Goal: Information Seeking & Learning: Learn about a topic

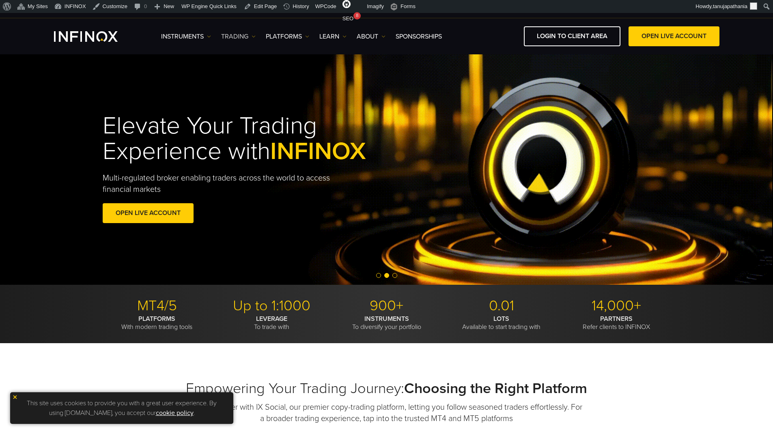
click at [252, 37] on img at bounding box center [254, 37] width 4 height 4
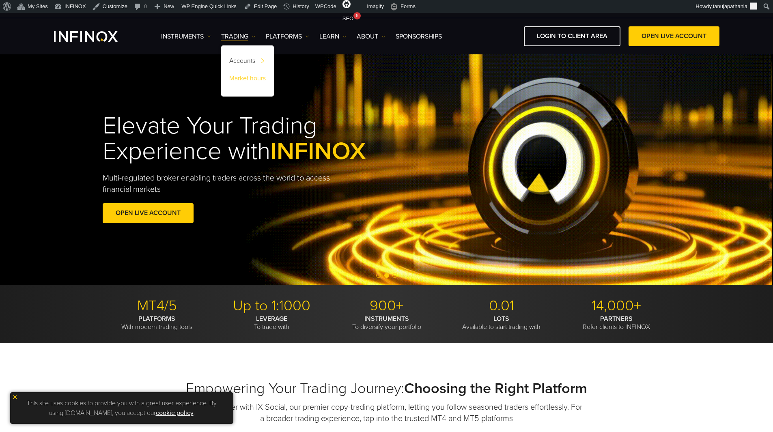
click at [257, 80] on link "Market hours" at bounding box center [247, 79] width 53 height 17
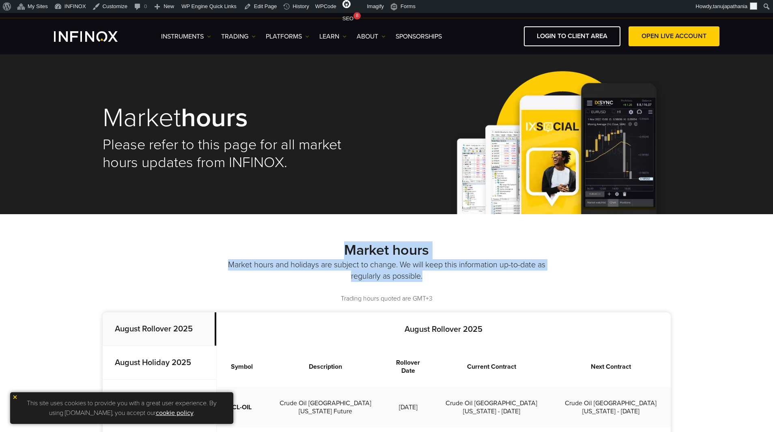
drag, startPoint x: 344, startPoint y: 240, endPoint x: 463, endPoint y: 278, distance: 125.3
click at [473, 281] on p "Market hours and holidays are subject to change. We will keep this information …" at bounding box center [387, 270] width 321 height 23
drag, startPoint x: 452, startPoint y: 293, endPoint x: 270, endPoint y: 218, distance: 196.6
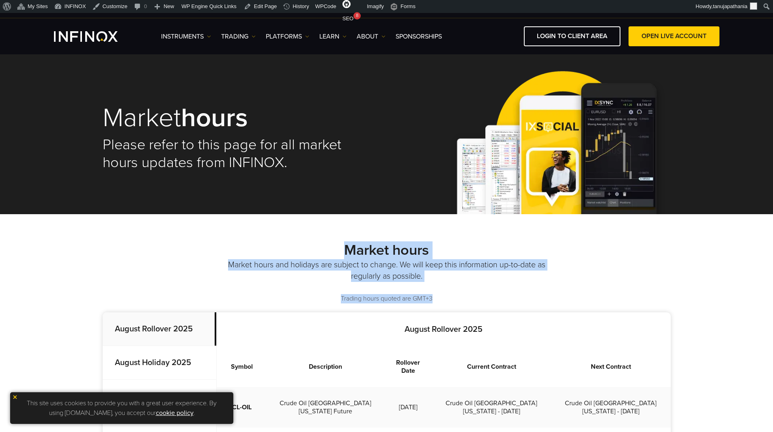
drag, startPoint x: 318, startPoint y: 244, endPoint x: 483, endPoint y: 300, distance: 173.7
click at [483, 300] on div "Market hours Market hours and holidays are subject to change. We will keep this…" at bounding box center [387, 273] width 568 height 62
click at [482, 298] on p "Trading hours quoted are GMT+3" at bounding box center [387, 298] width 568 height 9
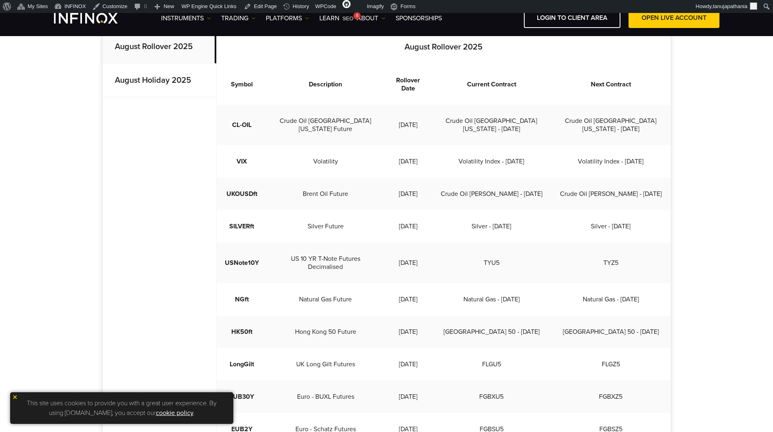
scroll to position [284, 0]
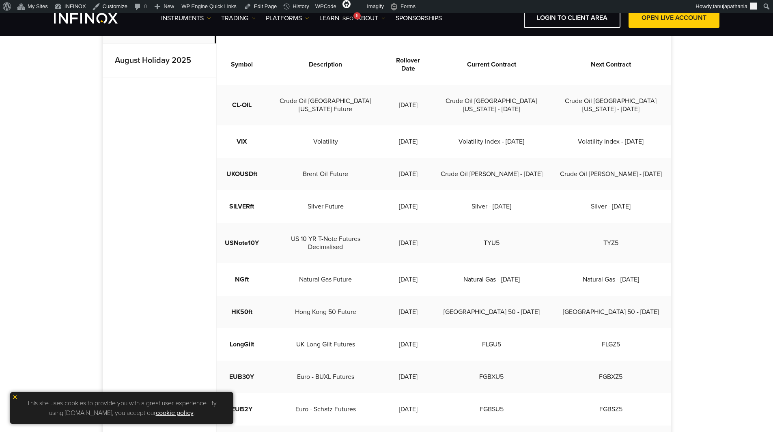
click at [178, 71] on p "August Holiday 2025" at bounding box center [160, 61] width 114 height 34
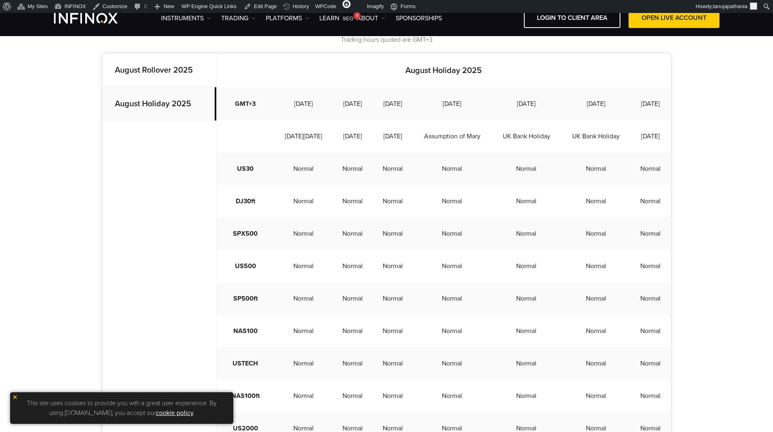
scroll to position [162, 0]
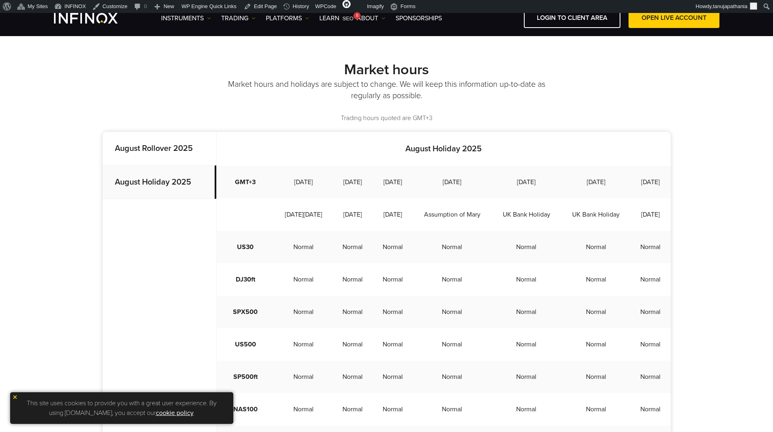
click at [412, 186] on td "[DATE]" at bounding box center [393, 182] width 40 height 32
click at [484, 186] on td "[DATE]" at bounding box center [452, 182] width 79 height 32
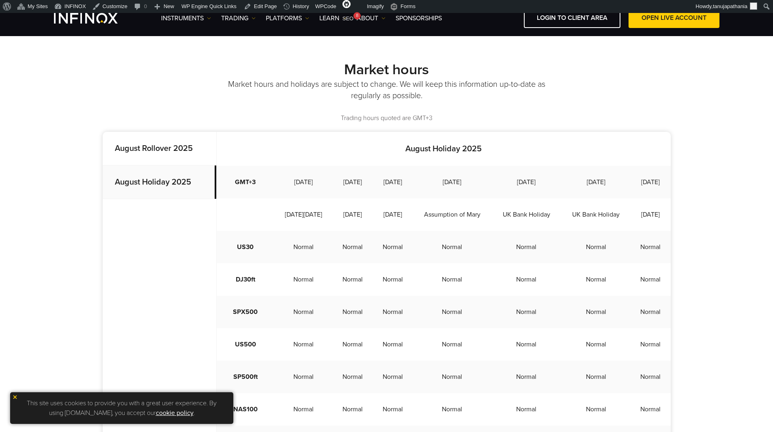
click at [484, 186] on td "[DATE]" at bounding box center [452, 182] width 79 height 32
drag, startPoint x: 280, startPoint y: 263, endPoint x: 400, endPoint y: 265, distance: 120.2
click at [400, 263] on tr "US30 Normal Normal Normal Normal Normal Normal Normal" at bounding box center [444, 247] width 454 height 32
click at [534, 263] on td "Normal" at bounding box center [526, 247] width 69 height 32
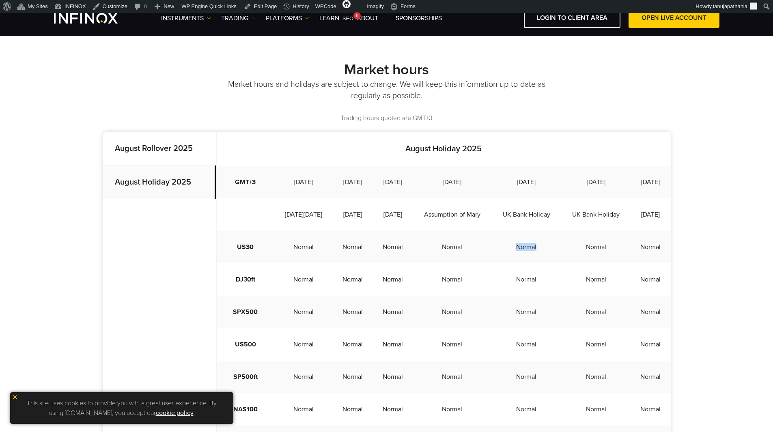
click at [534, 263] on td "Normal" at bounding box center [526, 247] width 69 height 32
click at [158, 148] on strong "August Rollover 2025" at bounding box center [154, 149] width 78 height 10
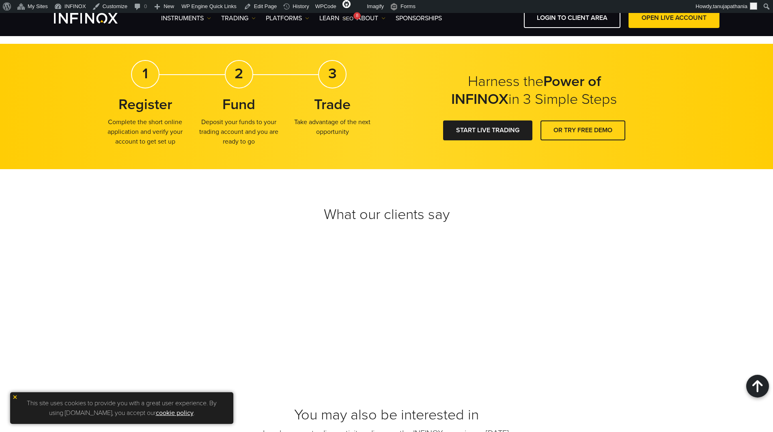
scroll to position [771, 0]
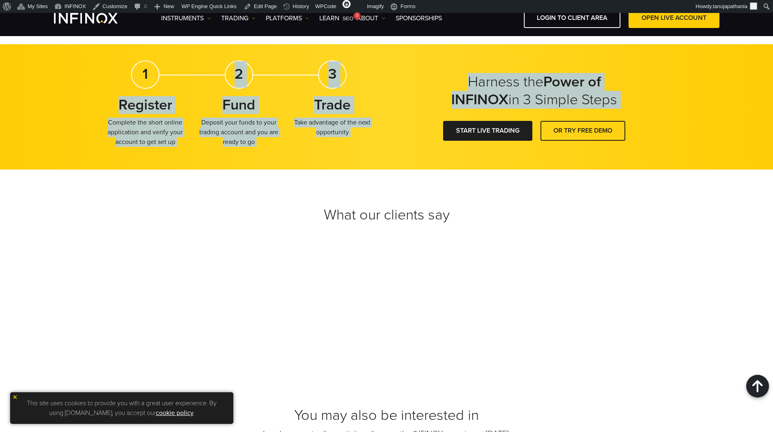
drag, startPoint x: 165, startPoint y: 97, endPoint x: 396, endPoint y: 138, distance: 234.3
click at [396, 138] on div "Harness the Power of INFINOX in 3 Simple Steps 1 Register Complete the short on…" at bounding box center [386, 107] width 773 height 126
click at [398, 139] on div "Harness the Power of INFINOX in 3 Simple Steps 1 Register Complete the short on…" at bounding box center [386, 107] width 773 height 126
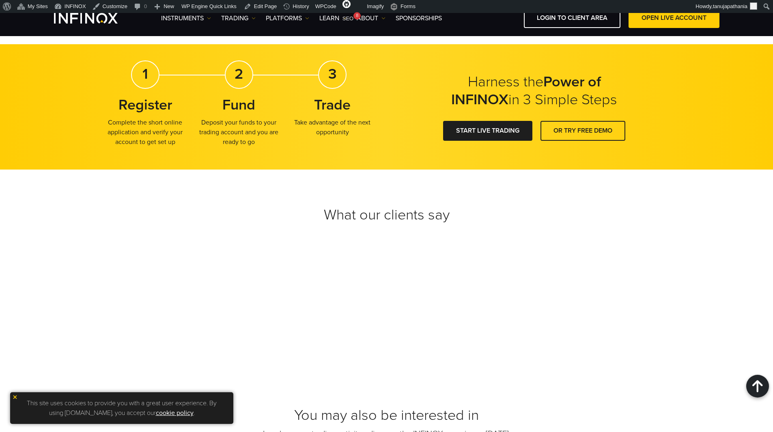
click at [312, 115] on div "3 Trade Take advantage of the next opportunity" at bounding box center [333, 102] width 86 height 84
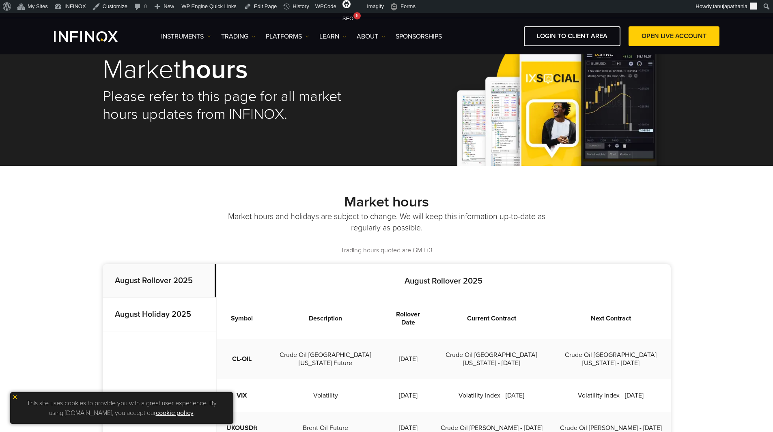
scroll to position [0, 0]
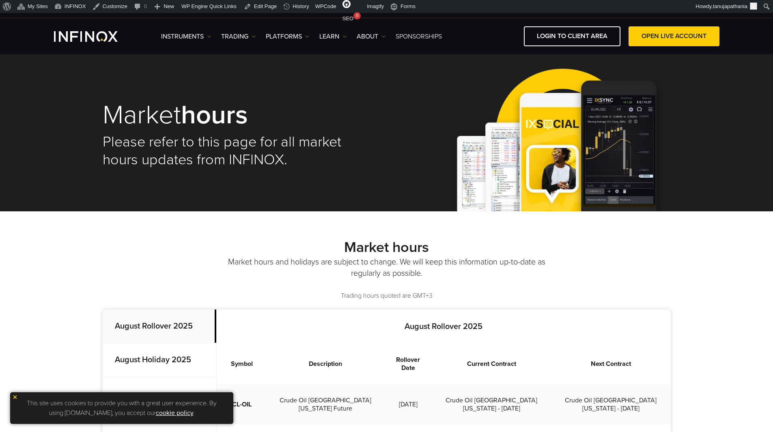
click at [415, 40] on link "SPONSORSHIPS" at bounding box center [419, 37] width 46 height 10
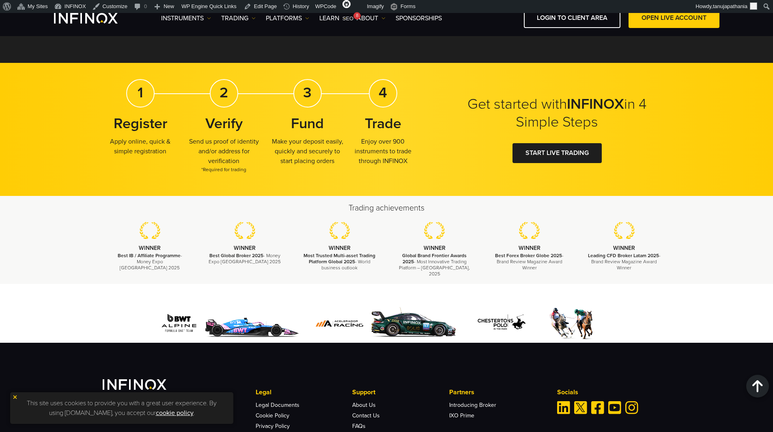
scroll to position [1331, 0]
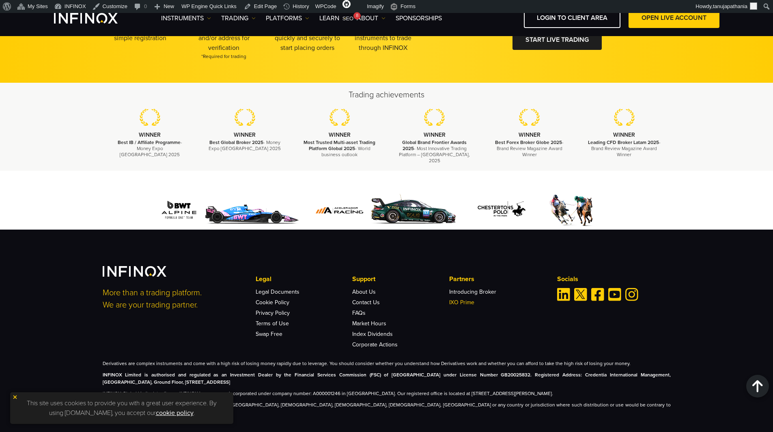
click at [454, 299] on link "IXO Prime" at bounding box center [461, 302] width 25 height 7
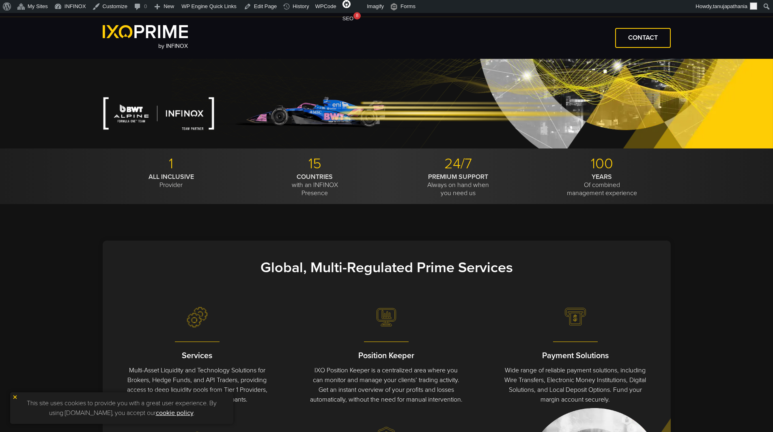
scroll to position [203, 0]
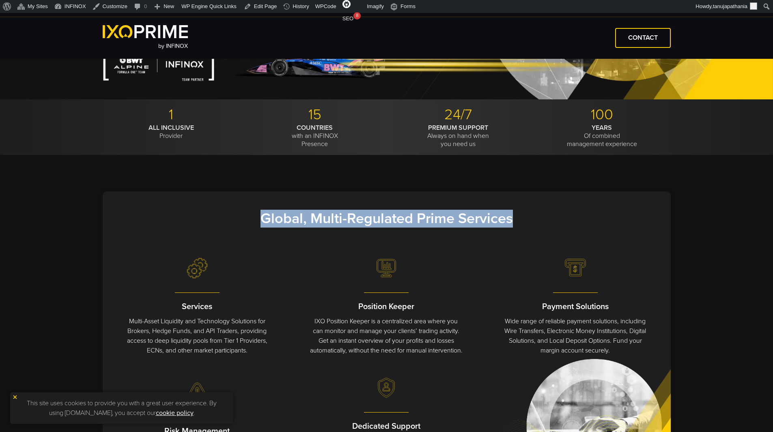
drag, startPoint x: 263, startPoint y: 218, endPoint x: 510, endPoint y: 221, distance: 246.4
click at [510, 221] on strong "Global, Multi-Regulated Prime Services" at bounding box center [387, 218] width 253 height 17
click at [508, 222] on strong "Global, Multi-Regulated Prime Services" at bounding box center [387, 218] width 253 height 17
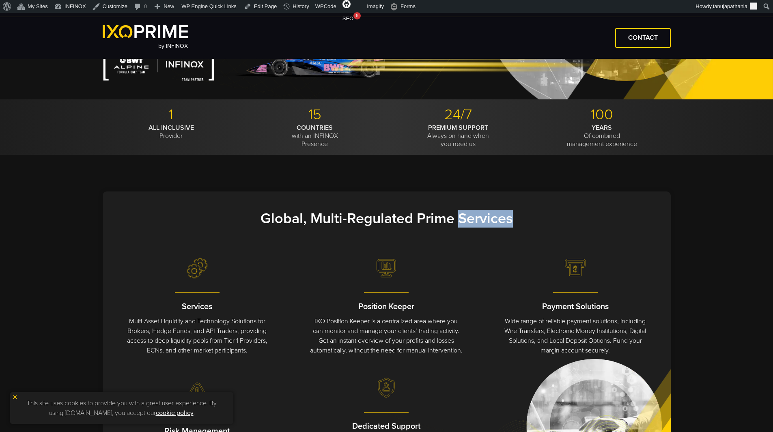
click at [508, 222] on strong "Global, Multi-Regulated Prime Services" at bounding box center [387, 218] width 253 height 17
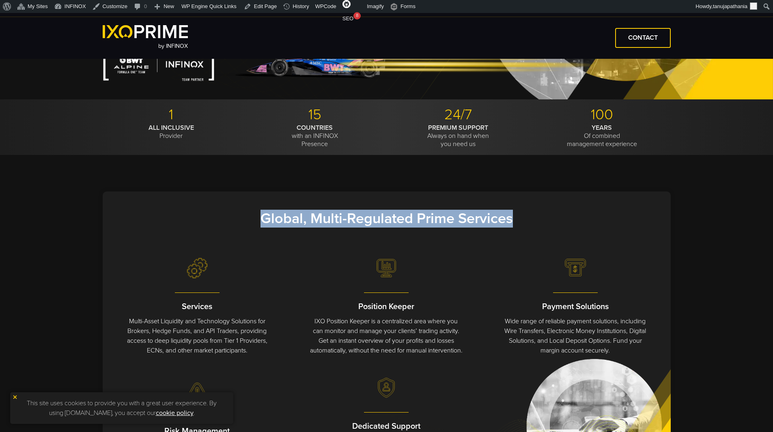
click at [508, 222] on strong "Global, Multi-Regulated Prime Services" at bounding box center [387, 218] width 253 height 17
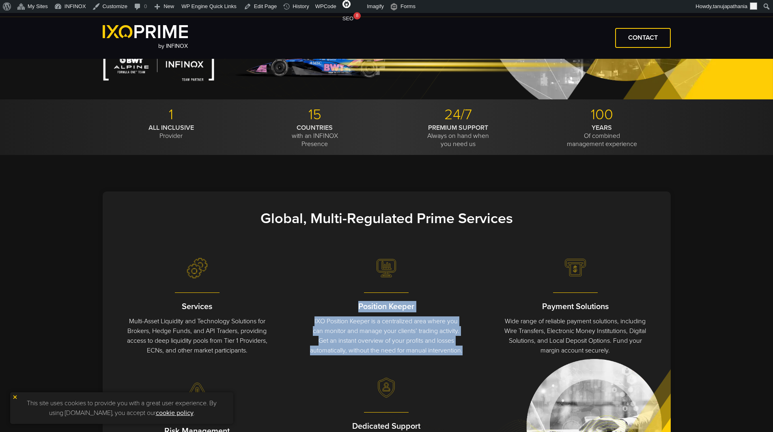
drag, startPoint x: 358, startPoint y: 304, endPoint x: 440, endPoint y: 356, distance: 96.9
click at [440, 356] on div "Position Keeper IXO Position Keeper is a centralized area where you can monitor…" at bounding box center [386, 328] width 153 height 54
click at [449, 356] on p "IXO Position Keeper is a centralized area where you can monitor and manage your…" at bounding box center [386, 336] width 153 height 39
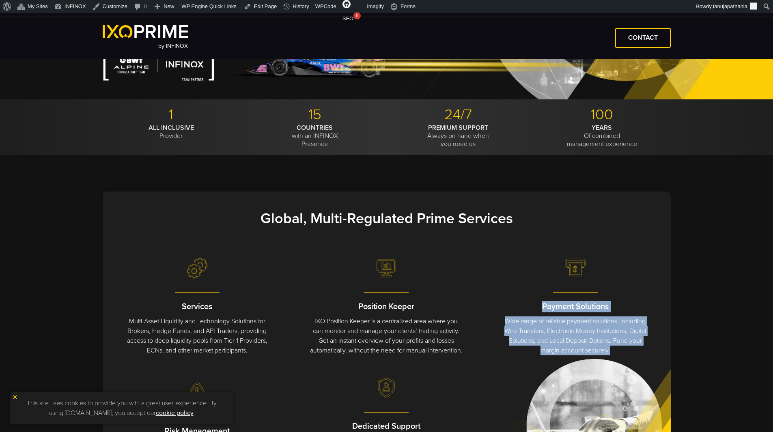
drag, startPoint x: 541, startPoint y: 309, endPoint x: 641, endPoint y: 352, distance: 109.3
click at [641, 352] on div "Payment Solutions Wide range of reliable payment solutions, including Wire Tran…" at bounding box center [575, 328] width 153 height 54
click at [638, 355] on p "Wide range of reliable payment solutions, including Wire Transfers, Electronic …" at bounding box center [575, 336] width 153 height 39
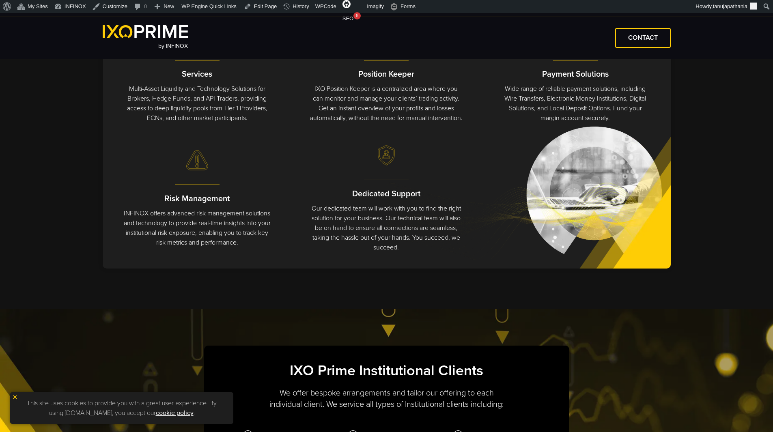
scroll to position [447, 0]
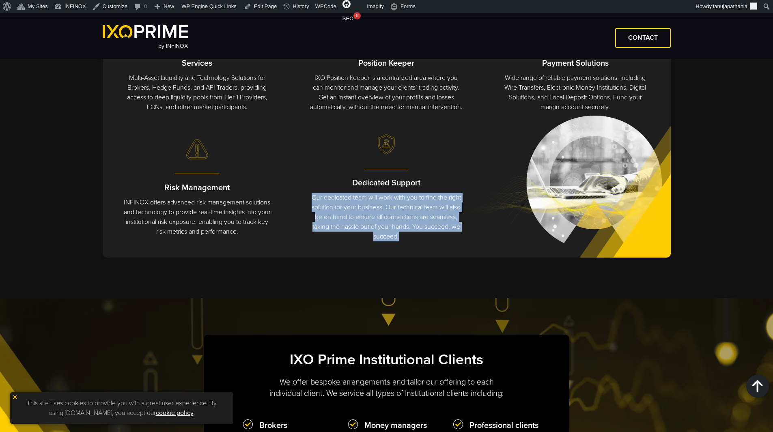
drag, startPoint x: 309, startPoint y: 207, endPoint x: 440, endPoint y: 257, distance: 141.2
click at [440, 257] on div "Services Multi-Asset Liquidity and Technology Solutions for Brokers, Hedge Fund…" at bounding box center [387, 133] width 568 height 249
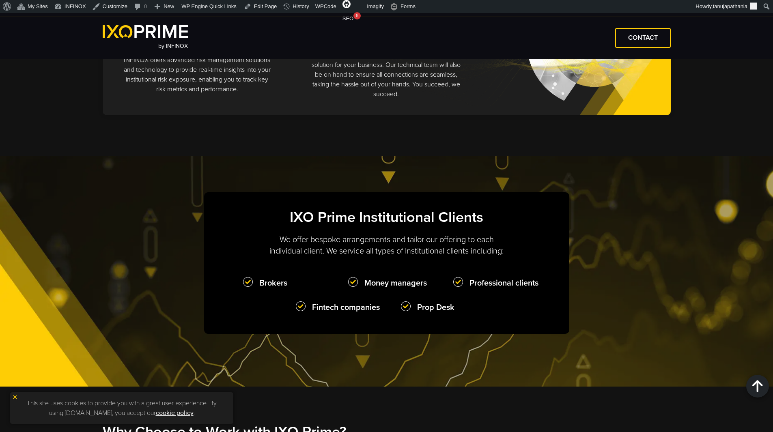
scroll to position [609, 0]
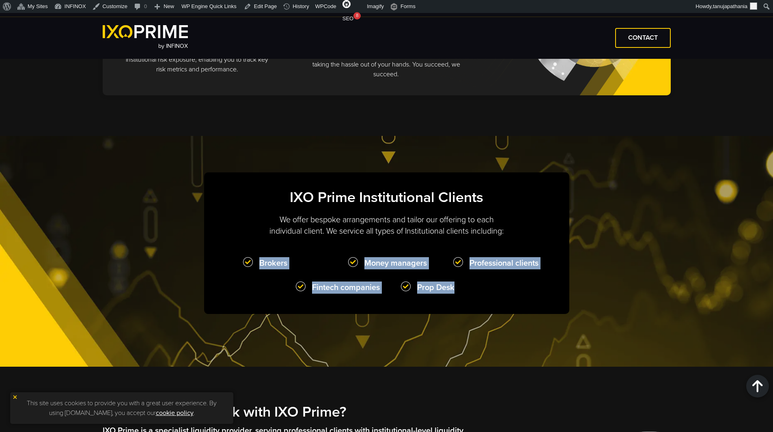
drag, startPoint x: 257, startPoint y: 273, endPoint x: 466, endPoint y: 306, distance: 211.7
click at [466, 298] on ul "Brokers Money managers Professional clients Fintech companies Prop Desk" at bounding box center [397, 277] width 313 height 41
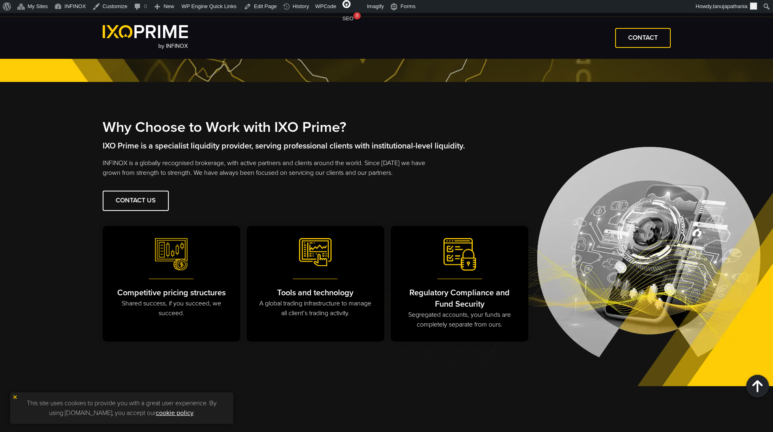
scroll to position [893, 0]
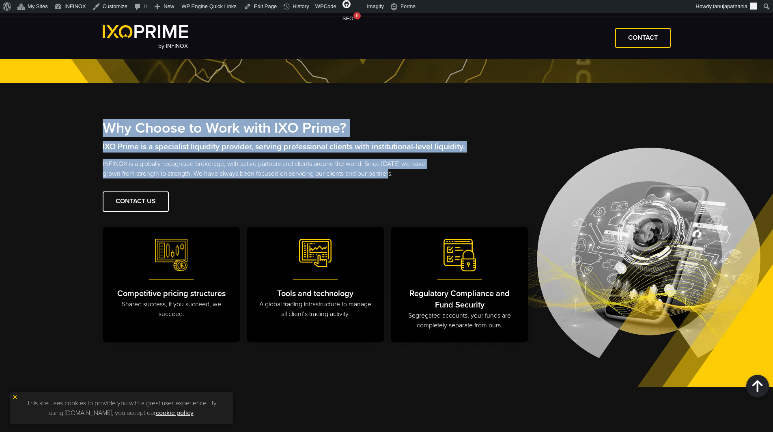
drag, startPoint x: 84, startPoint y: 139, endPoint x: 433, endPoint y: 185, distance: 352.2
click at [433, 185] on div "Why Choose to Work with IXO Prime? IXO Prime is a specialist liquidity provider…" at bounding box center [386, 235] width 773 height 304
click at [433, 179] on p "INFINOX is a globally recognised brokerage, with active partners and clients ar…" at bounding box center [269, 168] width 333 height 19
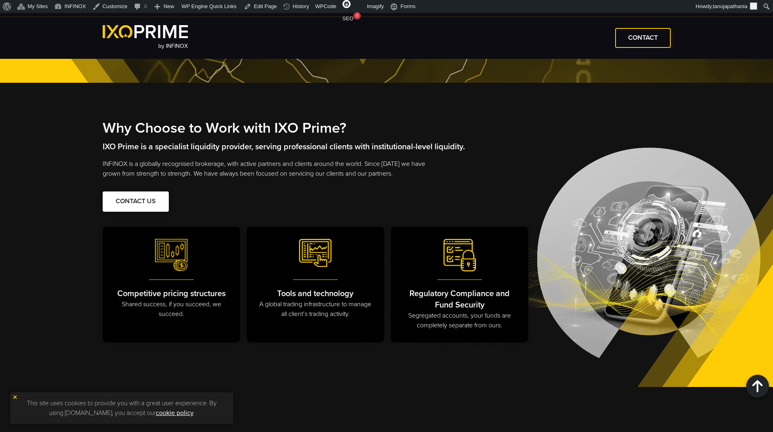
click at [136, 202] on span at bounding box center [136, 202] width 0 height 0
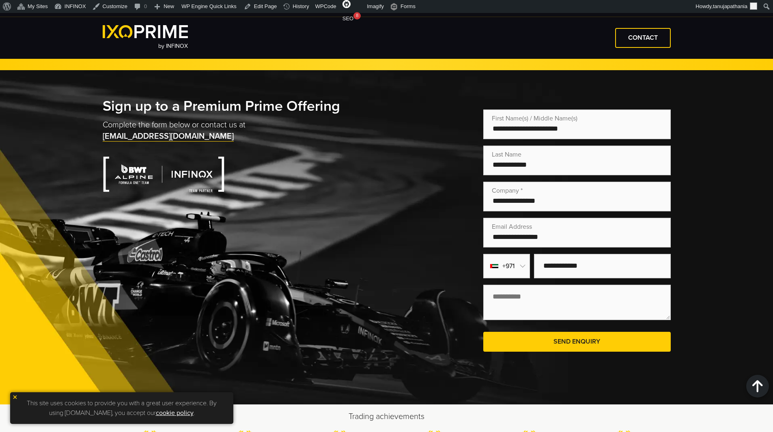
scroll to position [1582, 0]
